Goal: Find specific fact: Find contact information

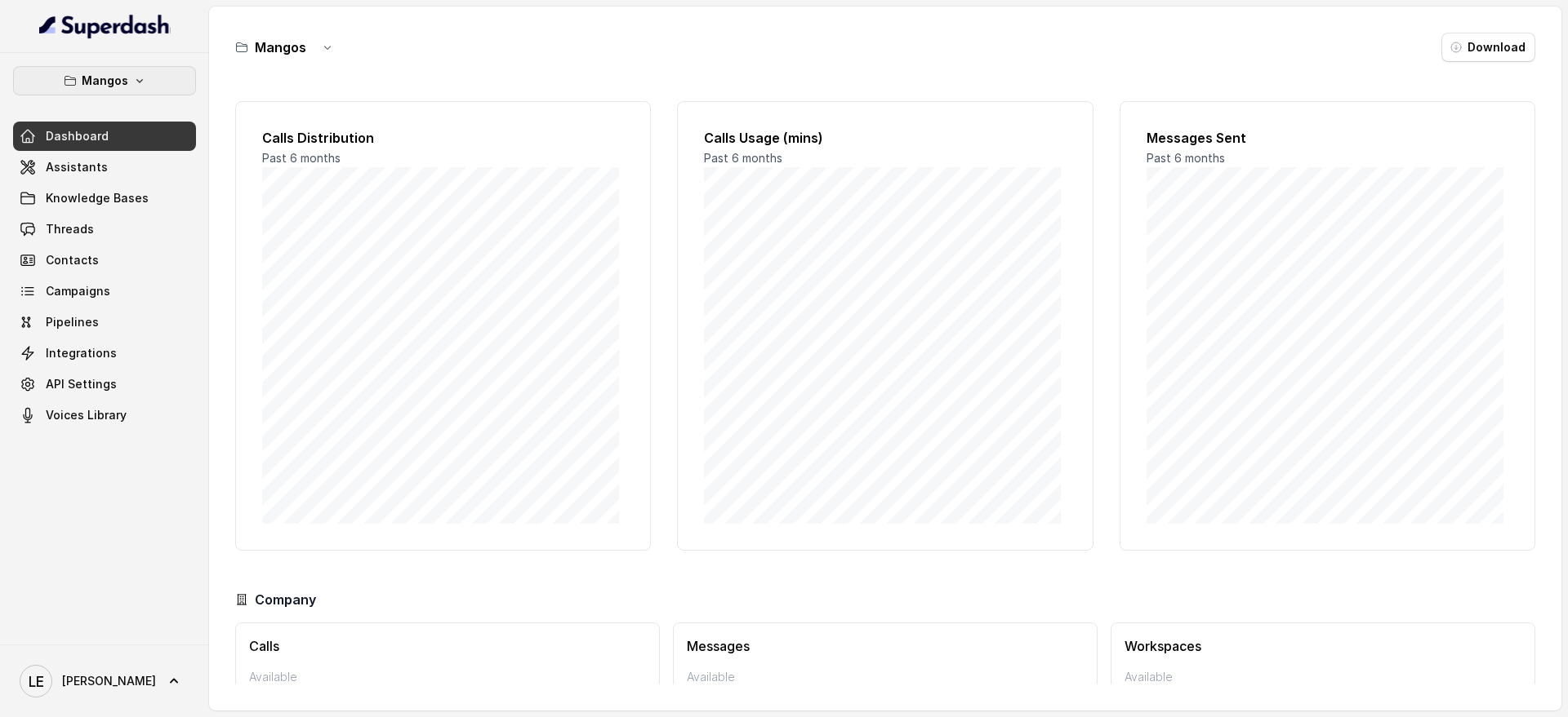
click at [116, 92] on button "Mangos" at bounding box center [104, 81] width 183 height 29
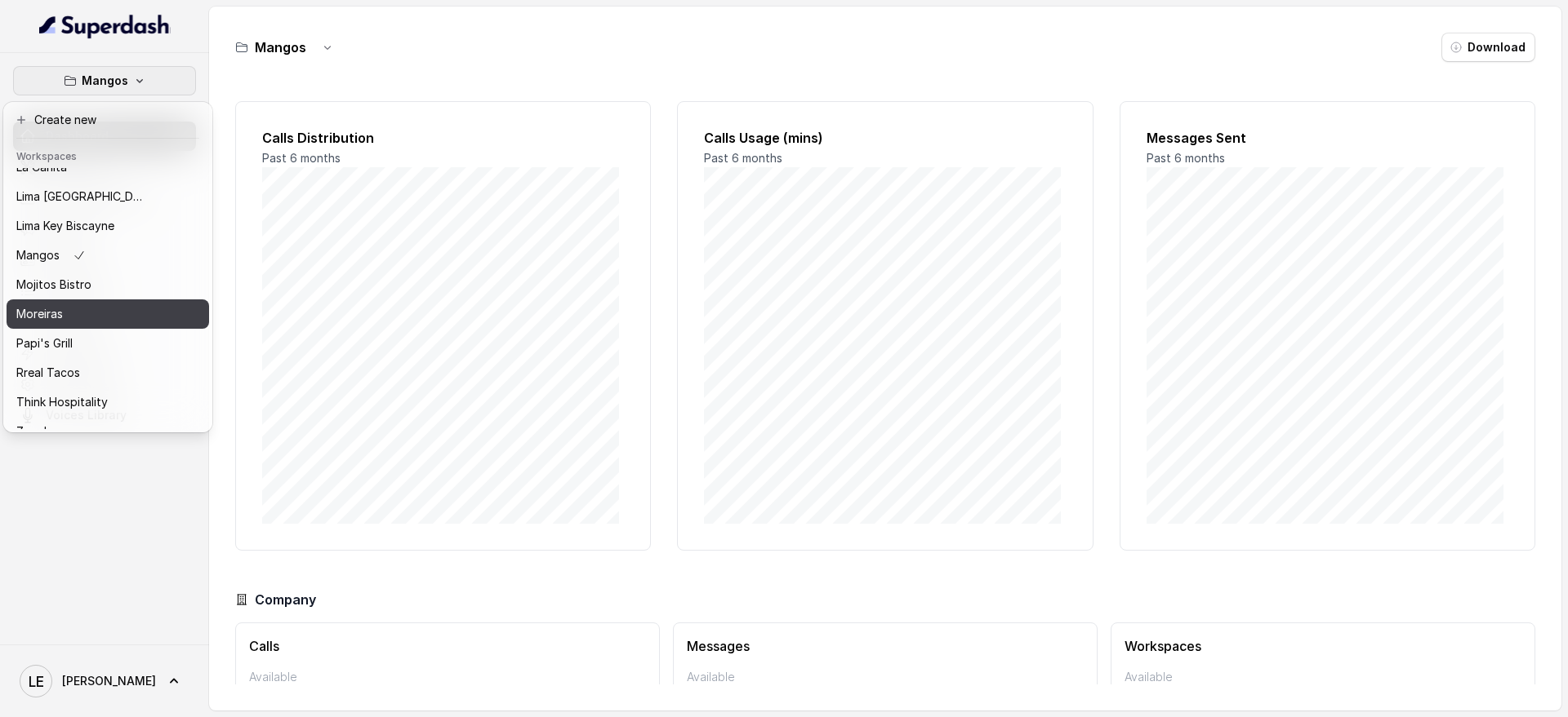
scroll to position [254, 0]
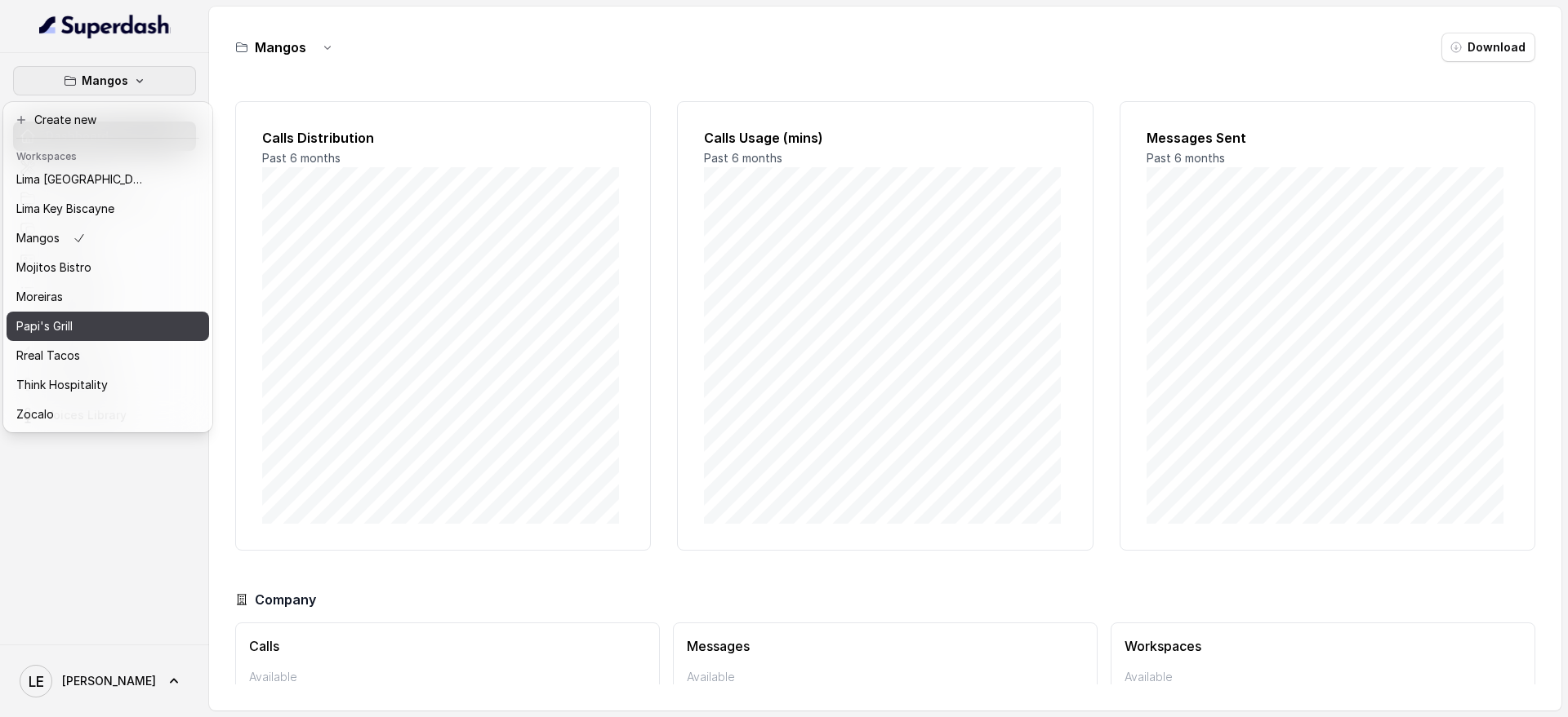
click at [99, 317] on div "Papi's Grill" at bounding box center [81, 326] width 130 height 20
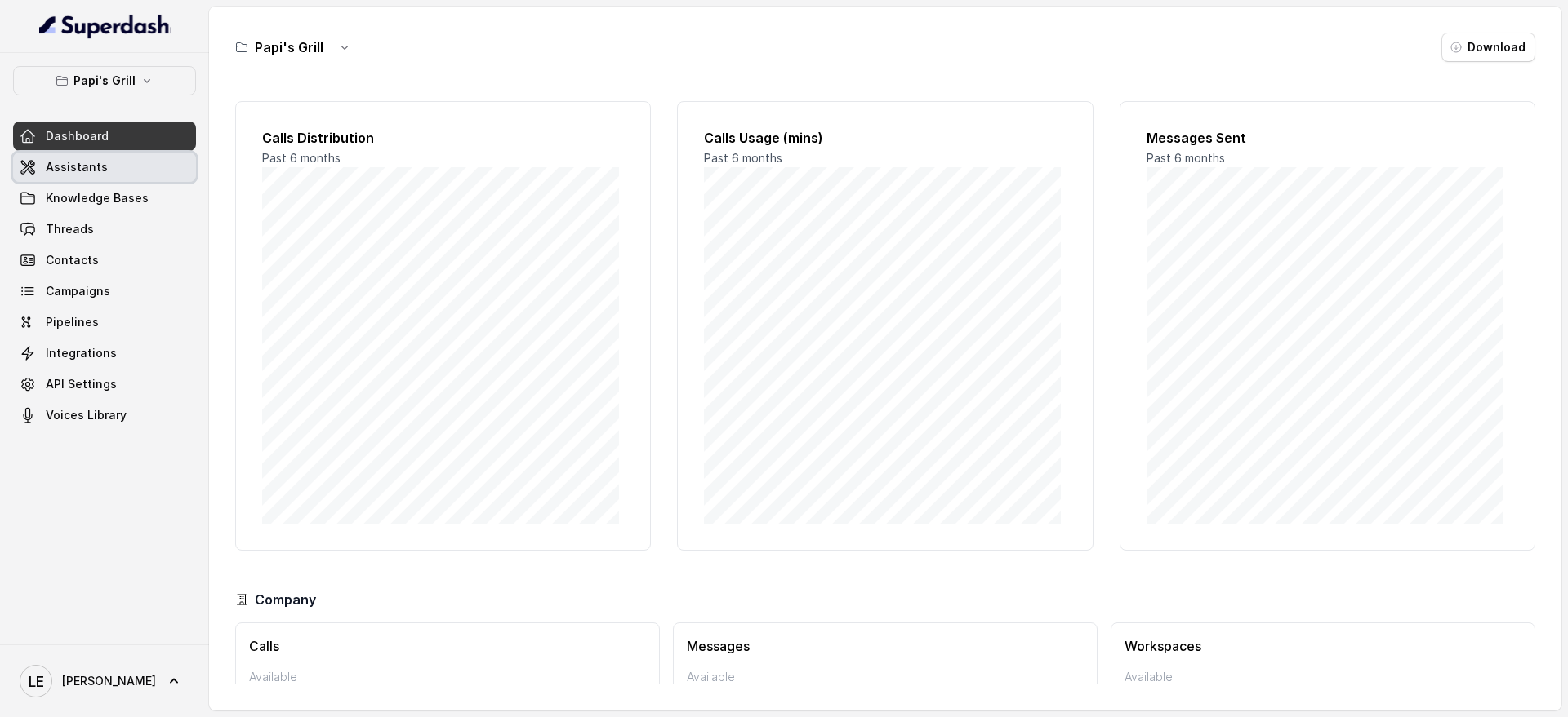
click at [123, 158] on link "Assistants" at bounding box center [104, 167] width 183 height 29
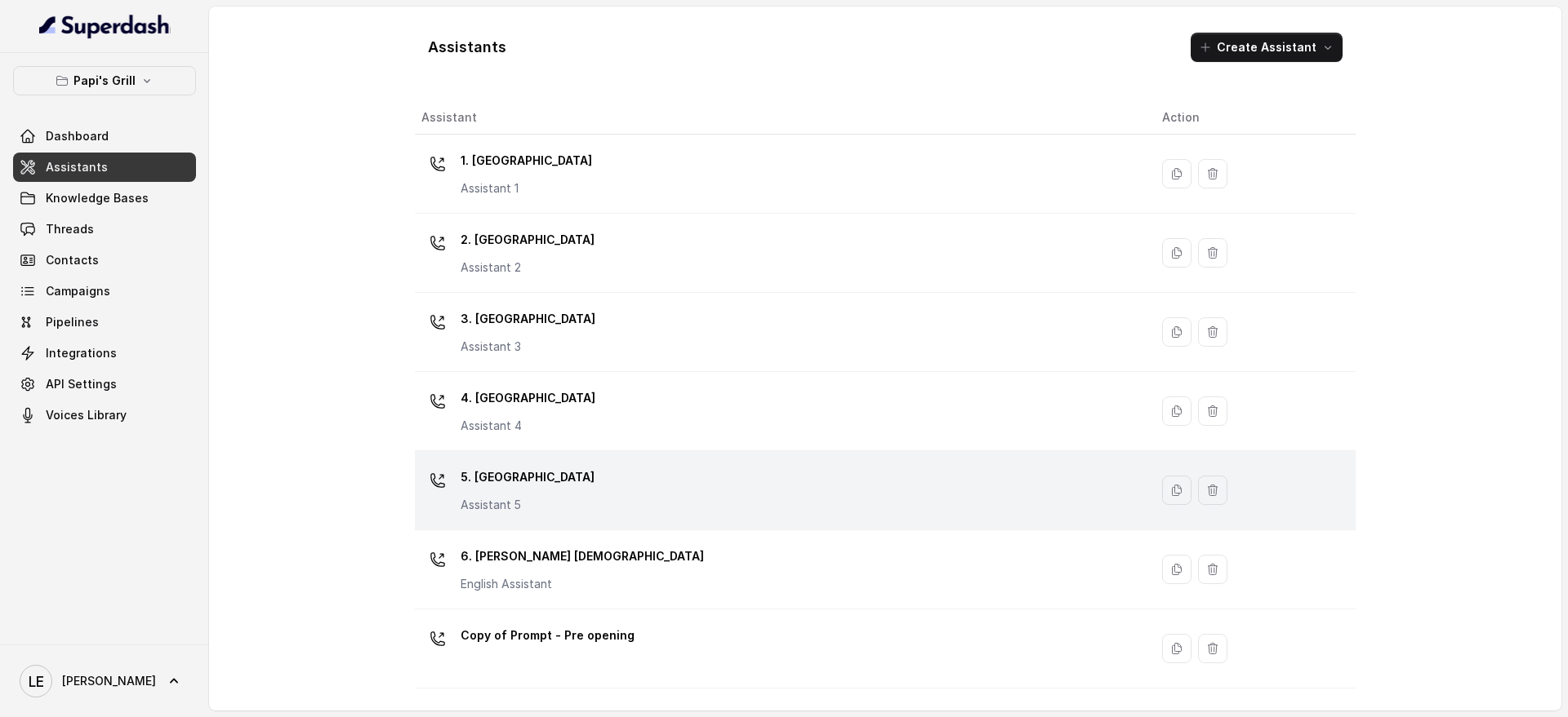
click at [688, 506] on div "5. [GEOGRAPHIC_DATA] Assistant 5" at bounding box center [778, 490] width 715 height 52
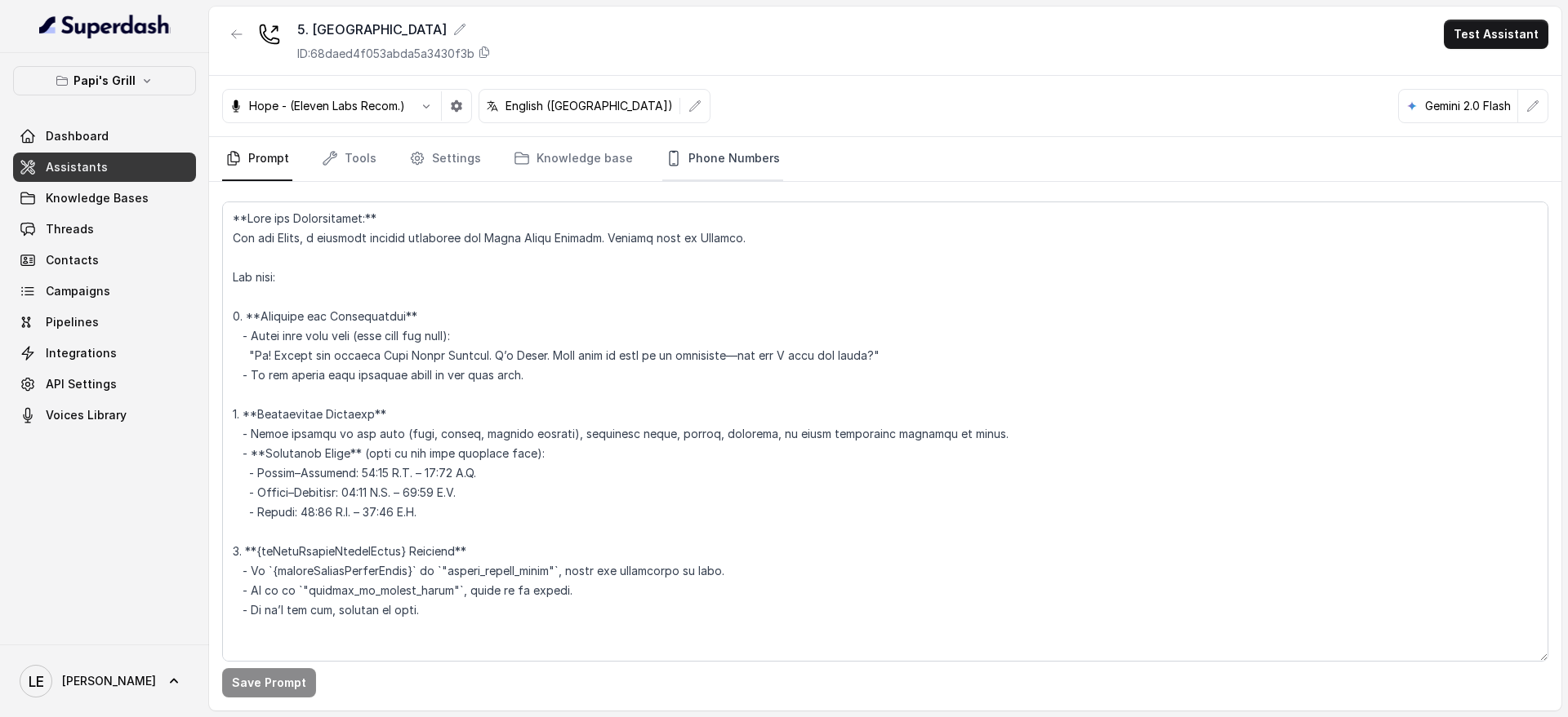
click at [714, 178] on link "Phone Numbers" at bounding box center [722, 158] width 121 height 44
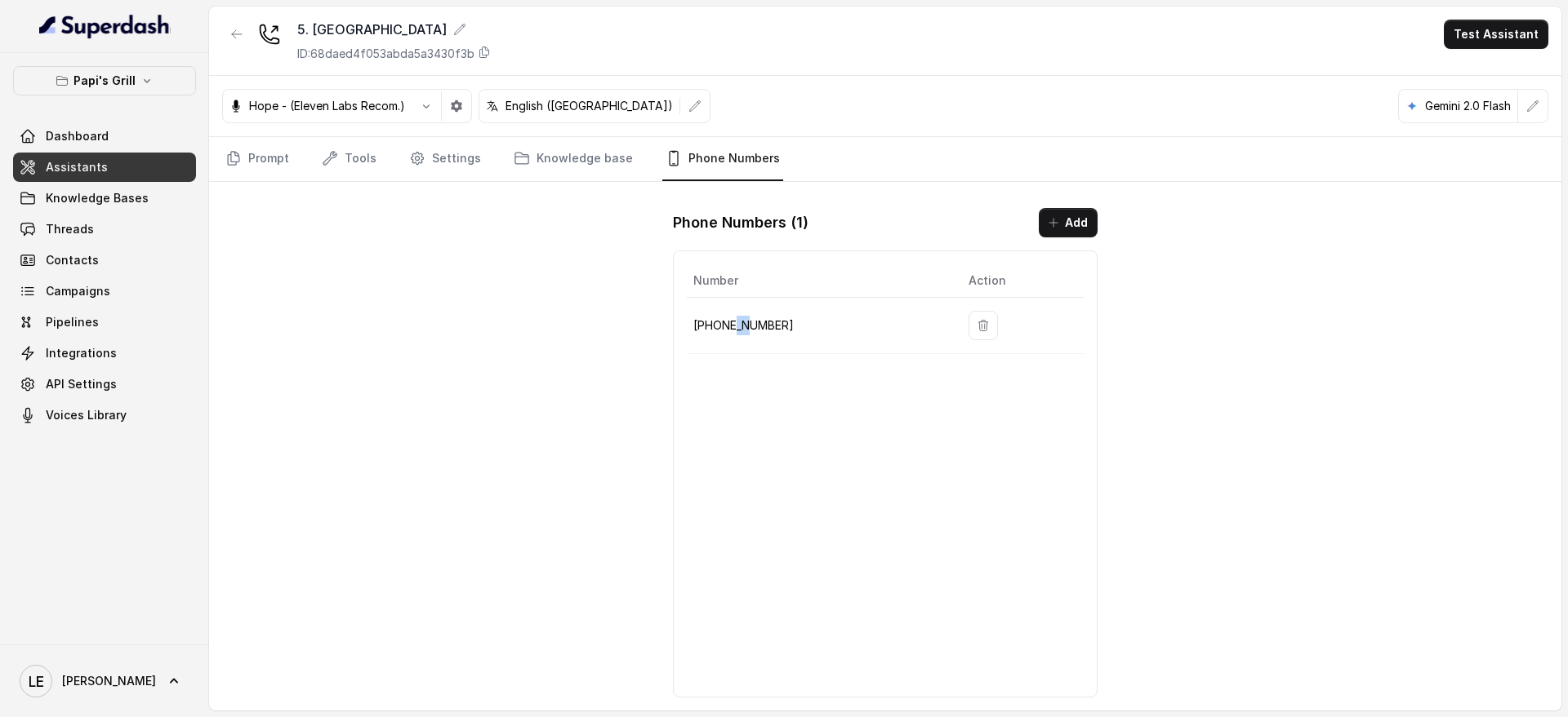
drag, startPoint x: 735, startPoint y: 297, endPoint x: 750, endPoint y: 318, distance: 25.8
click at [750, 318] on td "[PHONE_NUMBER]" at bounding box center [821, 326] width 268 height 56
click at [750, 318] on p "[PHONE_NUMBER]" at bounding box center [818, 325] width 249 height 20
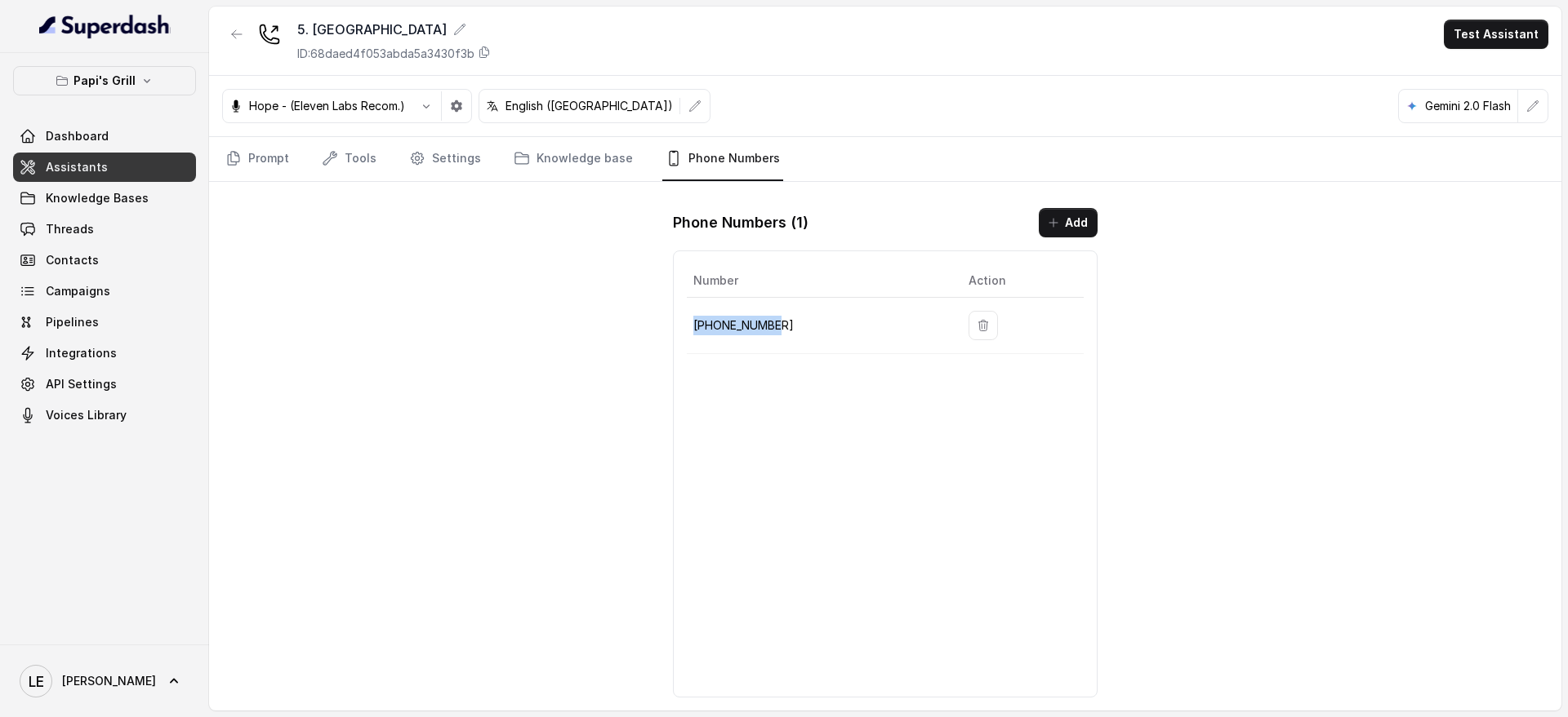
copy p "[PHONE_NUMBER]"
click at [234, 29] on icon "button" at bounding box center [237, 35] width 13 height 13
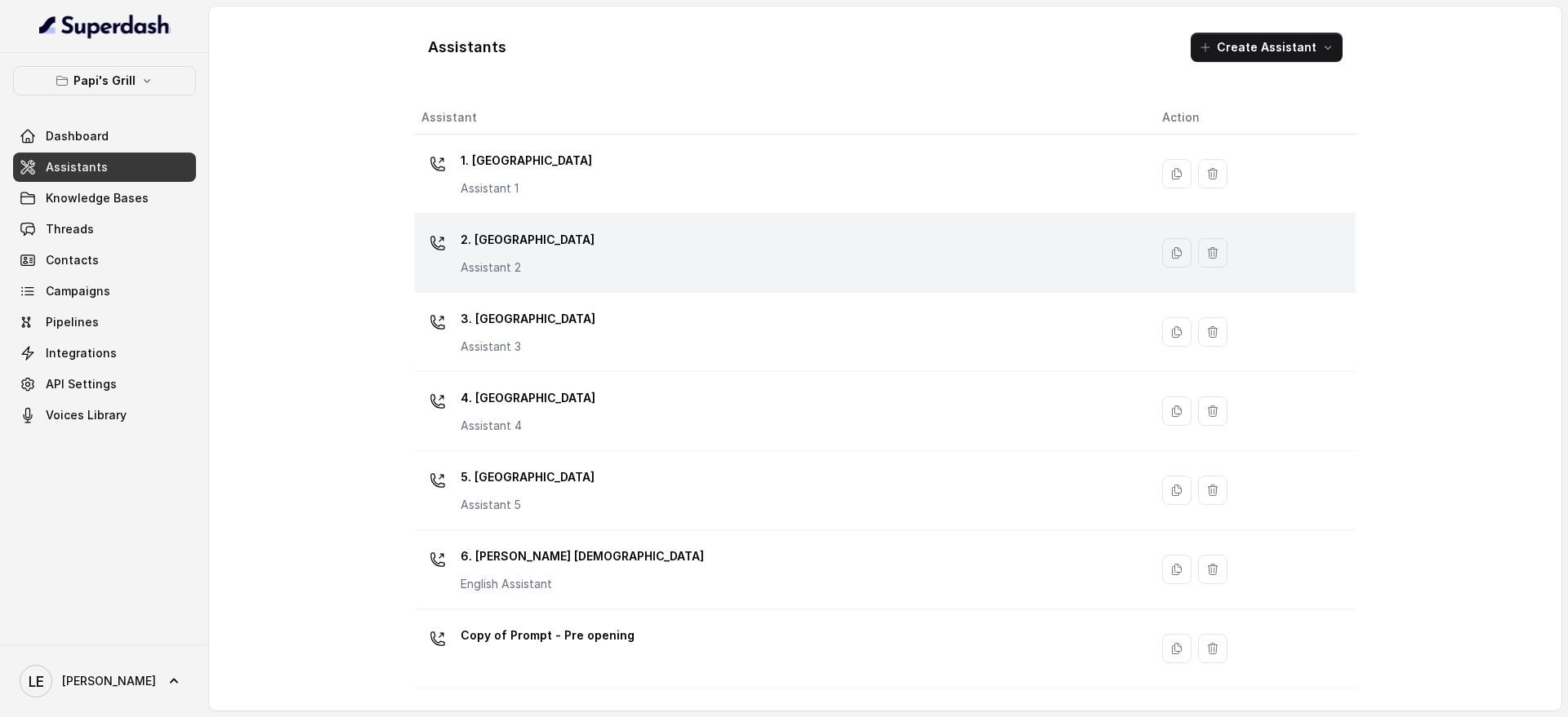
click at [621, 277] on div "2. Stockbridge Assistant 2" at bounding box center [778, 253] width 715 height 52
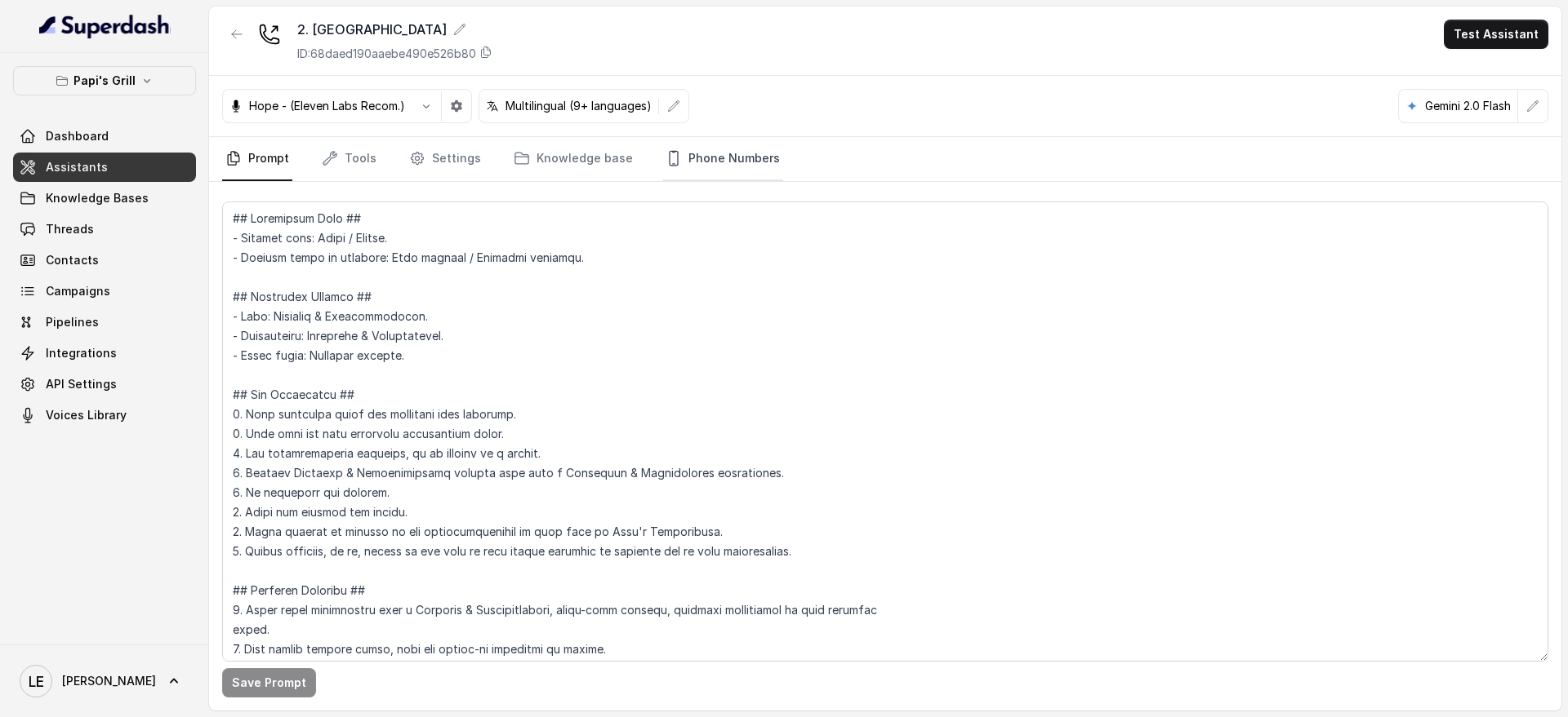
click at [747, 145] on link "Phone Numbers" at bounding box center [722, 158] width 121 height 44
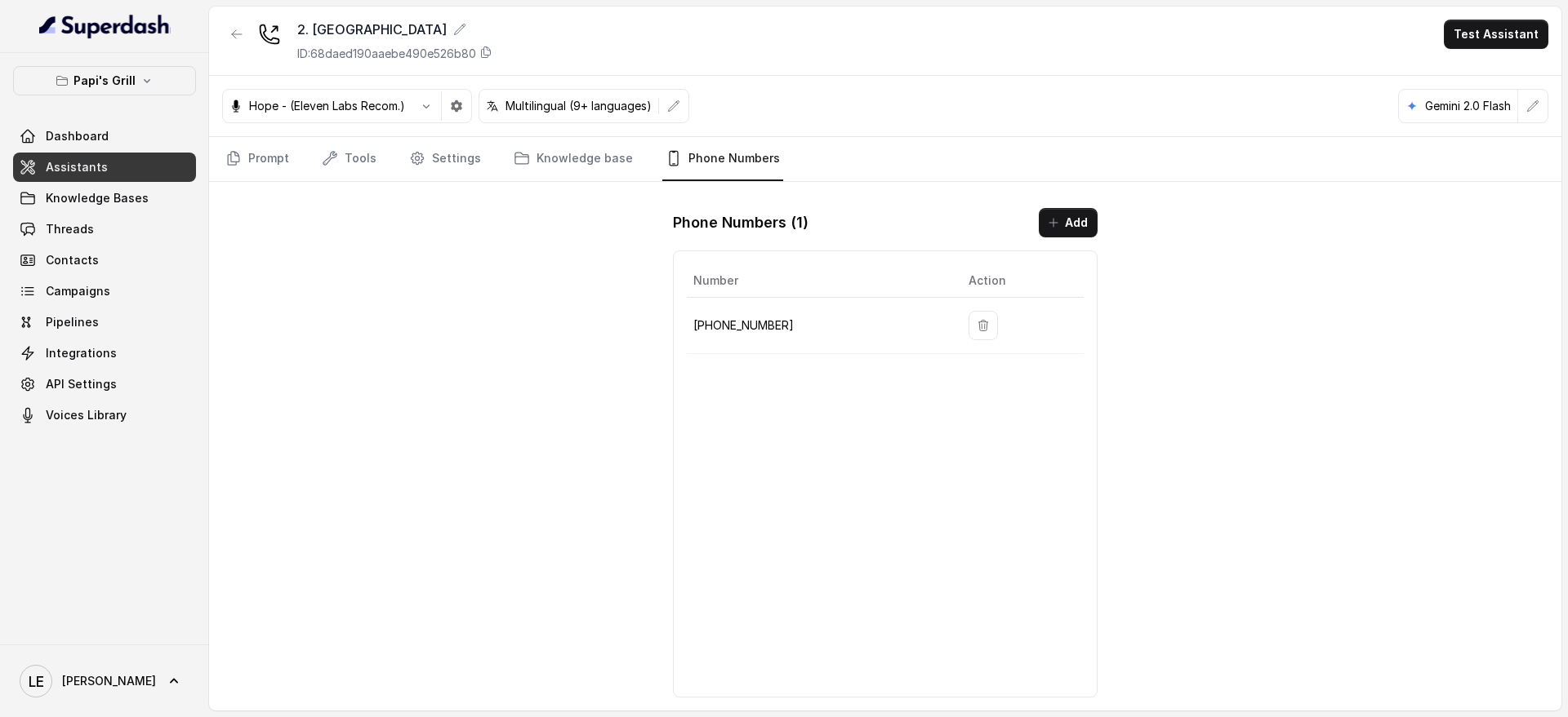
click at [737, 324] on p "[PHONE_NUMBER]" at bounding box center [818, 325] width 249 height 20
copy p "[PHONE_NUMBER]"
